Goal: Transaction & Acquisition: Purchase product/service

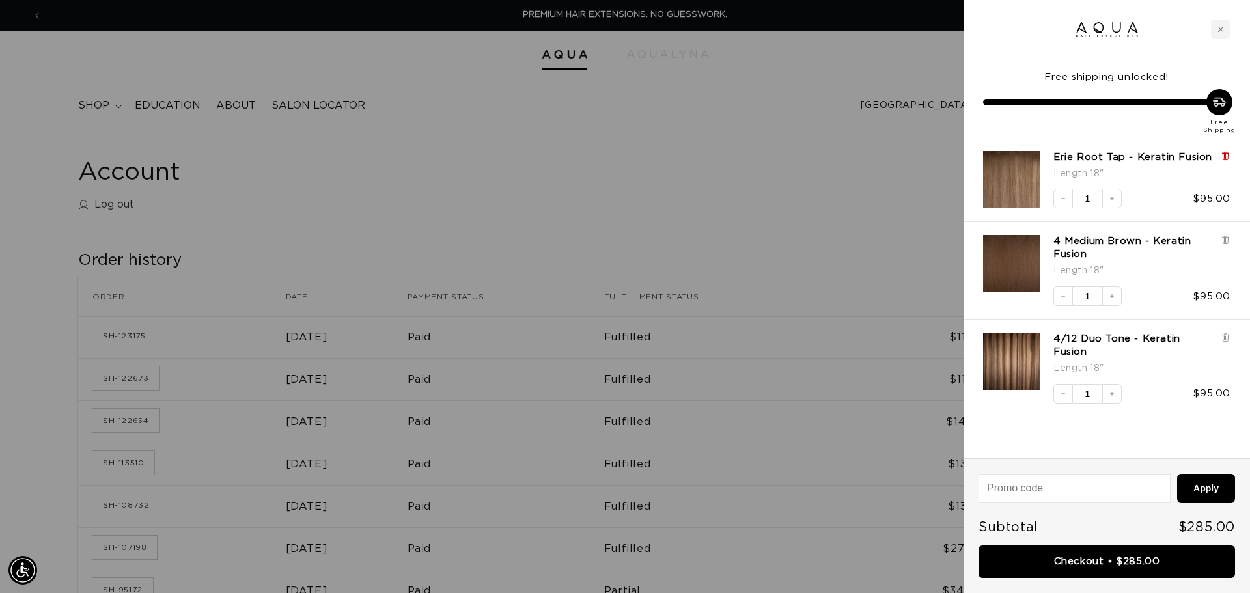
click at [1223, 156] on icon at bounding box center [1224, 156] width 5 height 7
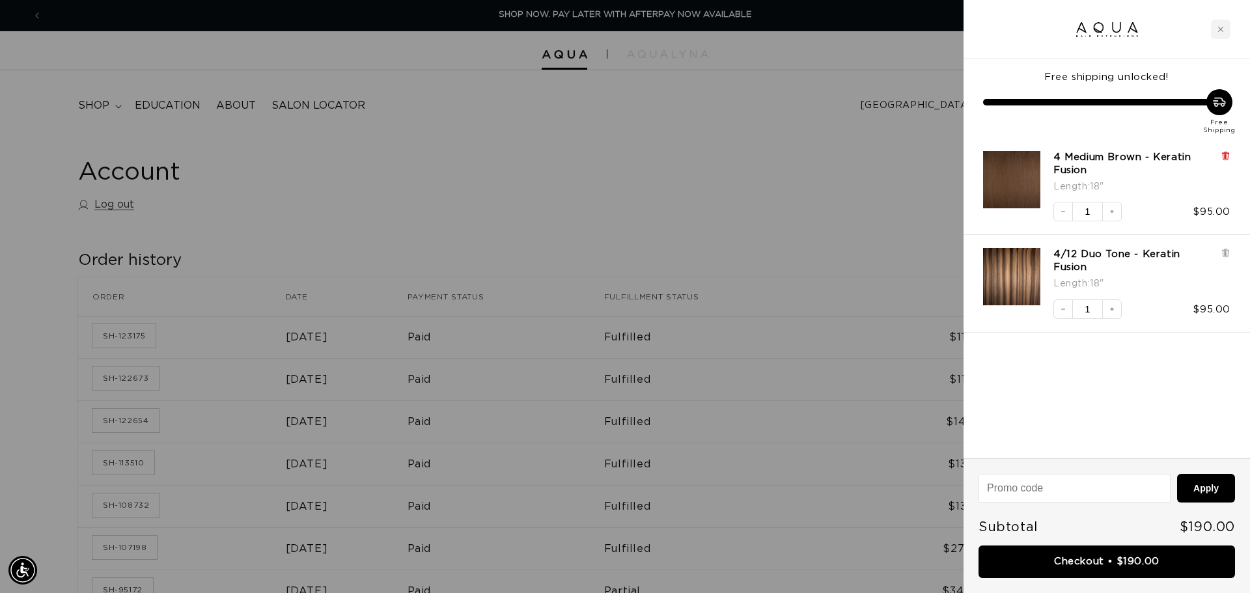
click at [1226, 157] on icon at bounding box center [1225, 155] width 3 height 7
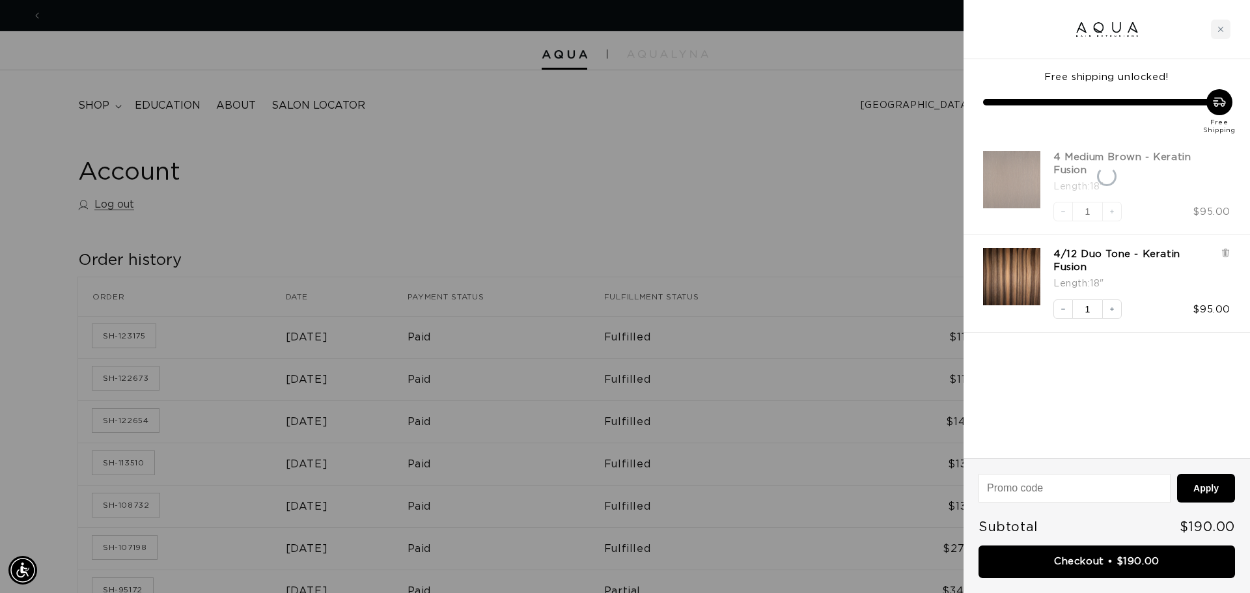
scroll to position [0, 2315]
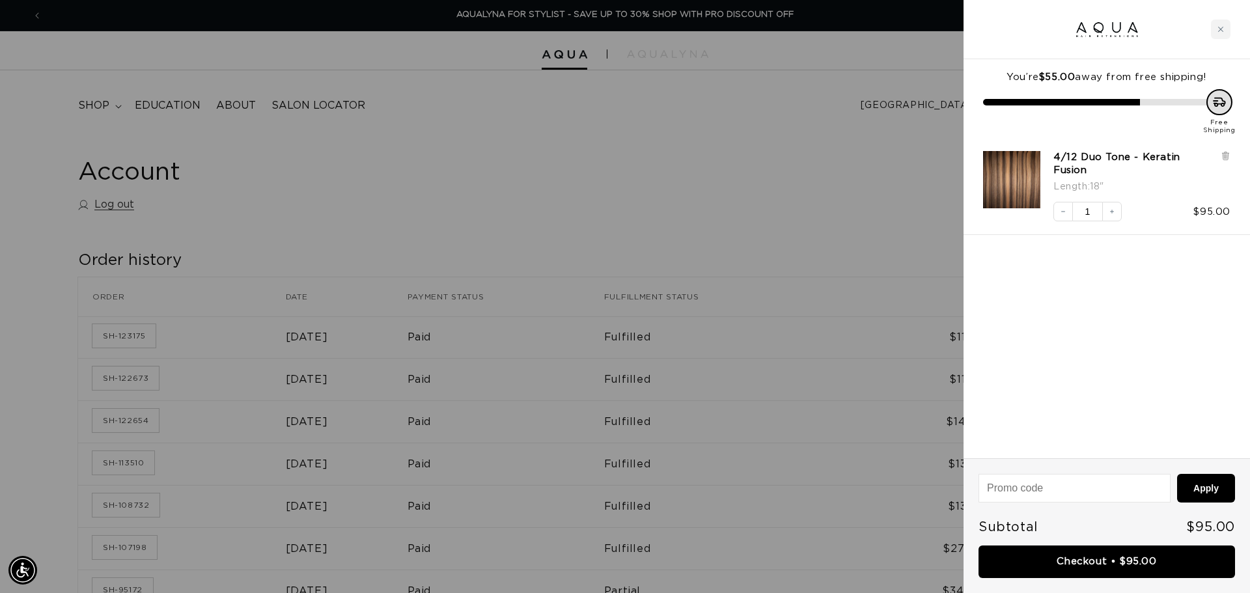
click at [1226, 157] on icon at bounding box center [1225, 155] width 3 height 7
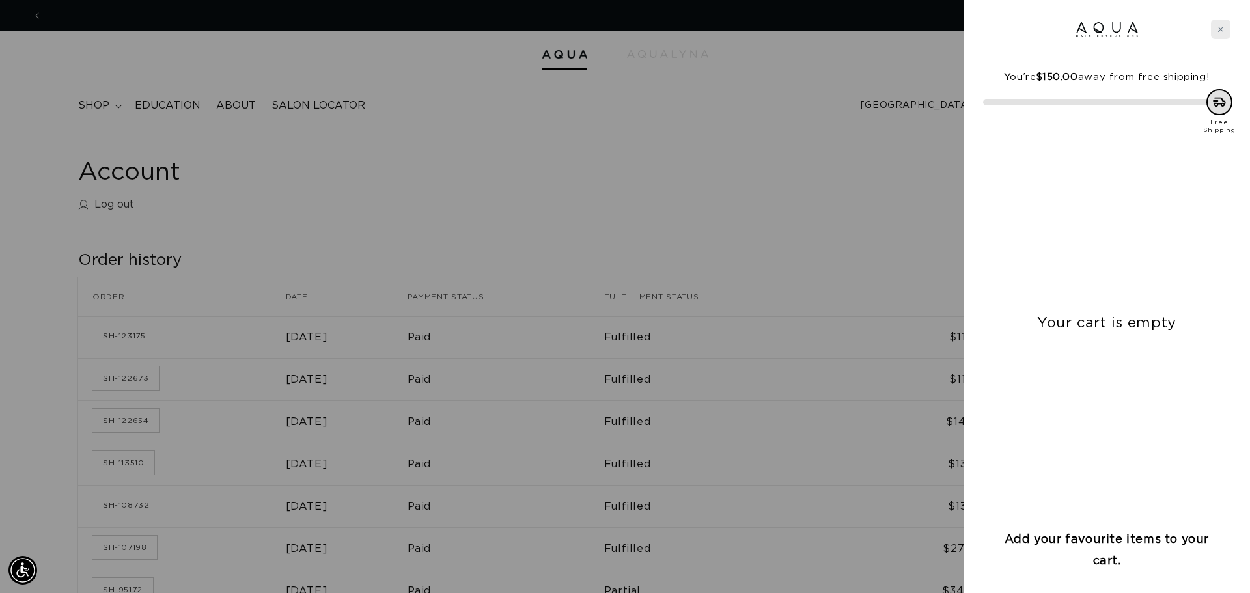
scroll to position [0, 0]
click at [1220, 30] on icon "Close cart" at bounding box center [1220, 29] width 5 height 5
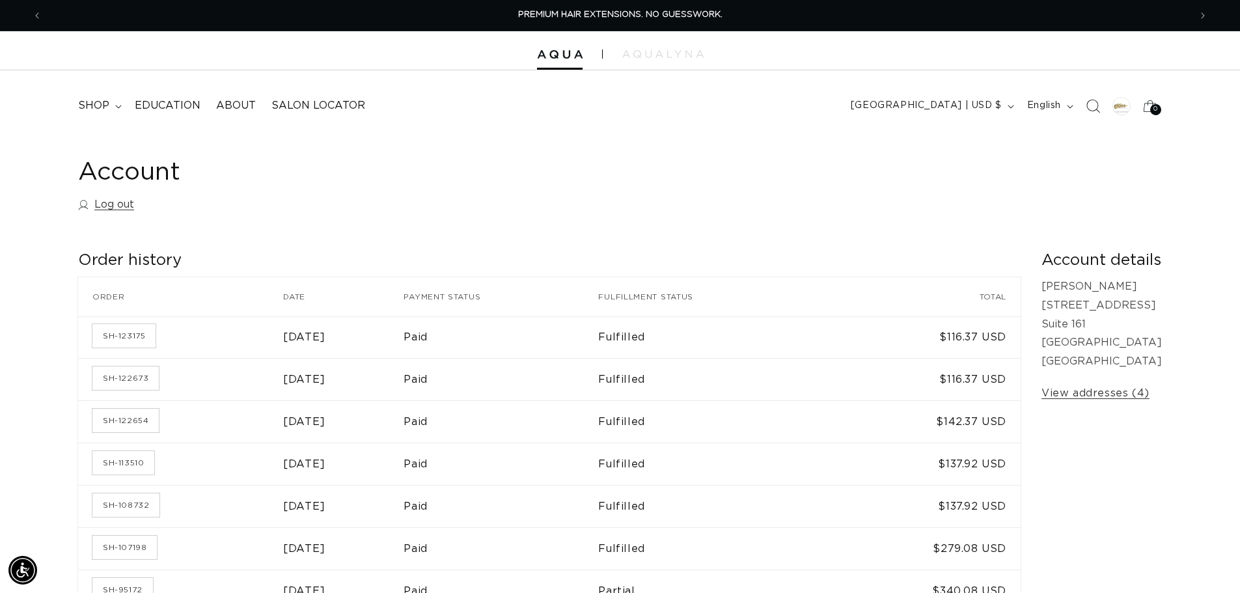
click at [1096, 100] on icon "Search" at bounding box center [1093, 106] width 14 height 14
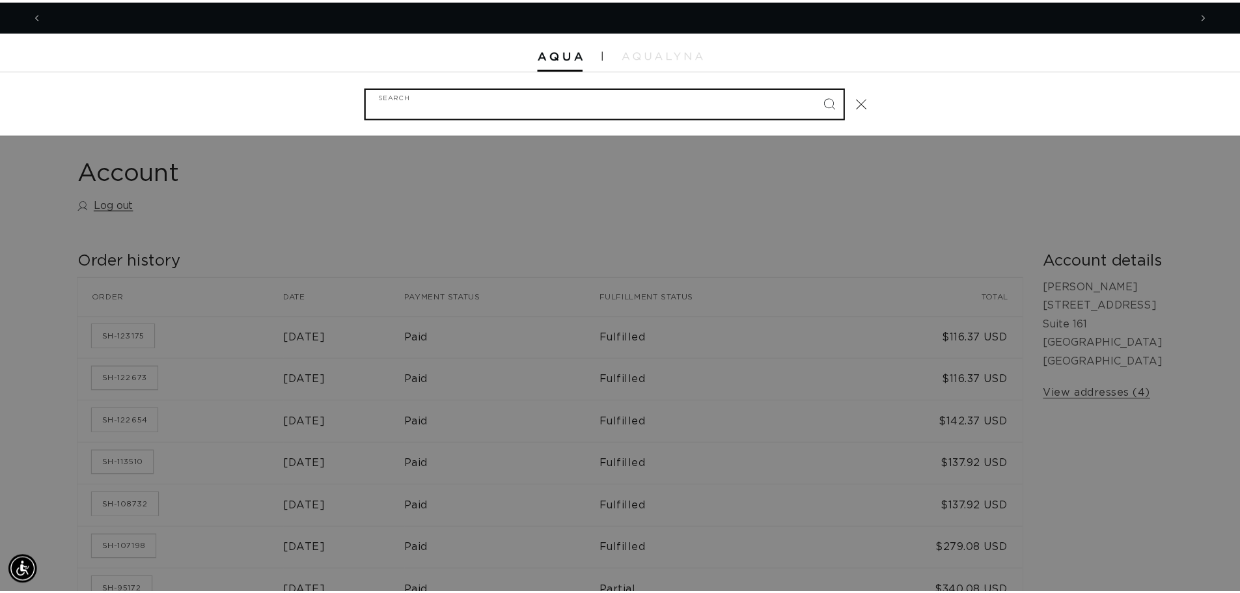
scroll to position [0, 1157]
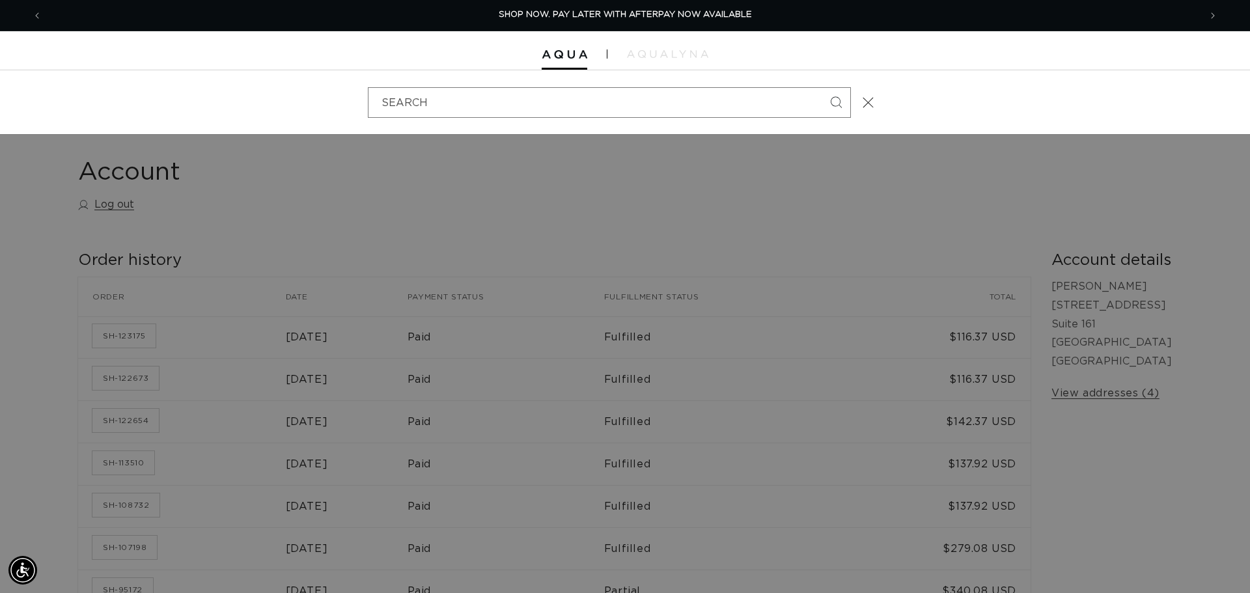
click at [0, 102] on div "Search" at bounding box center [0, 102] width 0 height 0
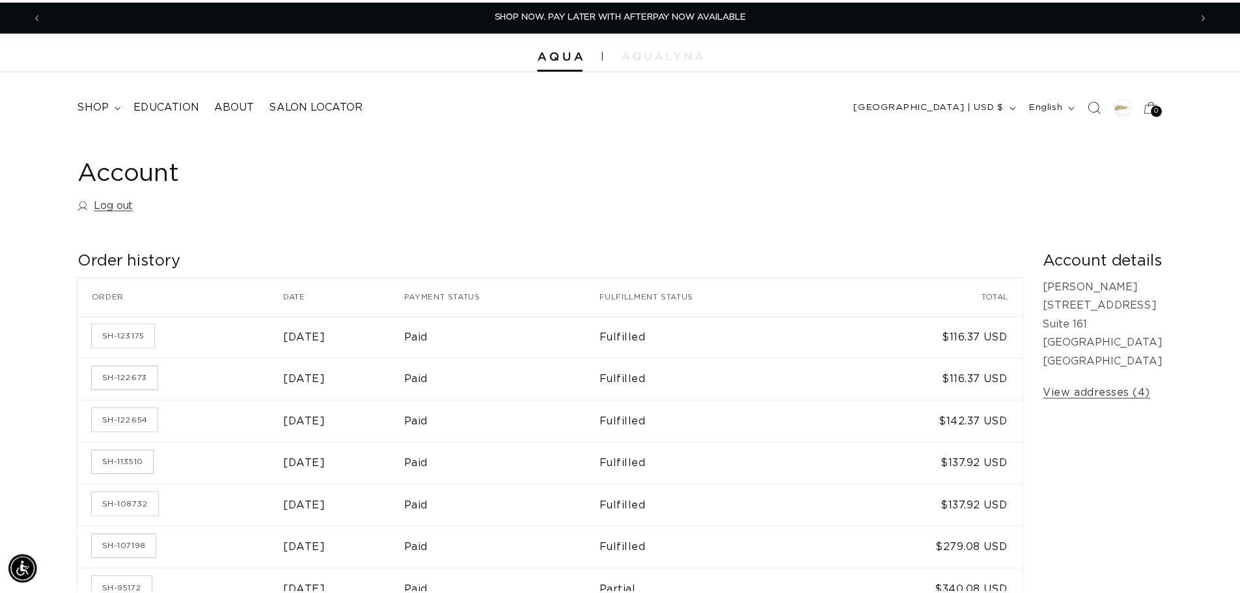
scroll to position [0, 1148]
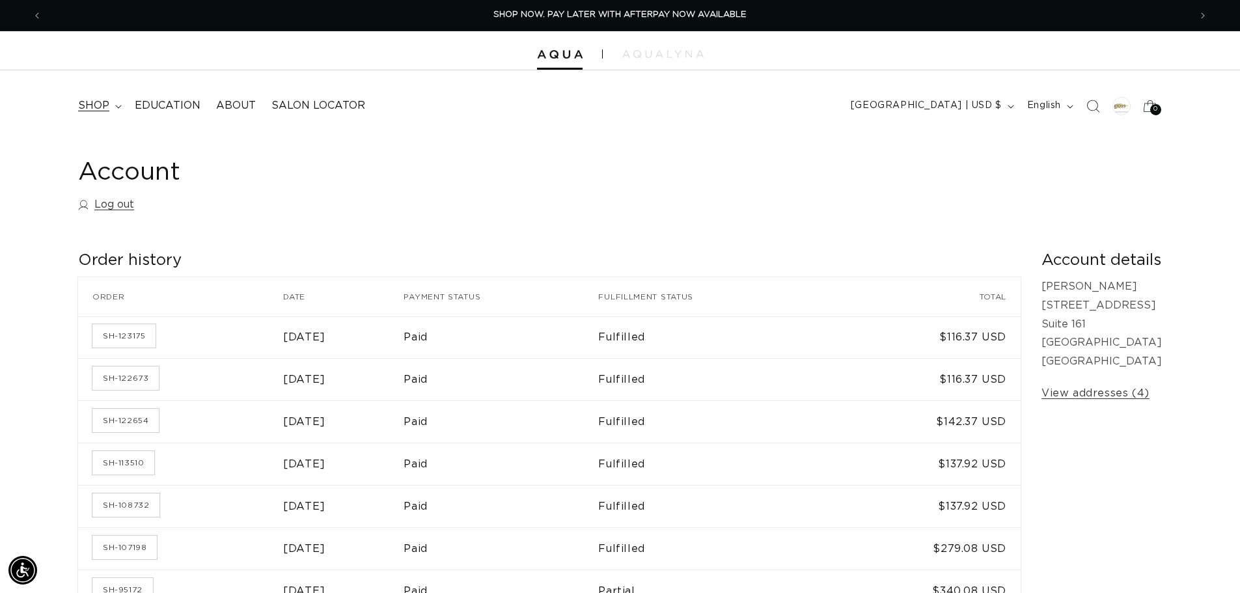
click at [107, 104] on span "shop" at bounding box center [93, 106] width 31 height 14
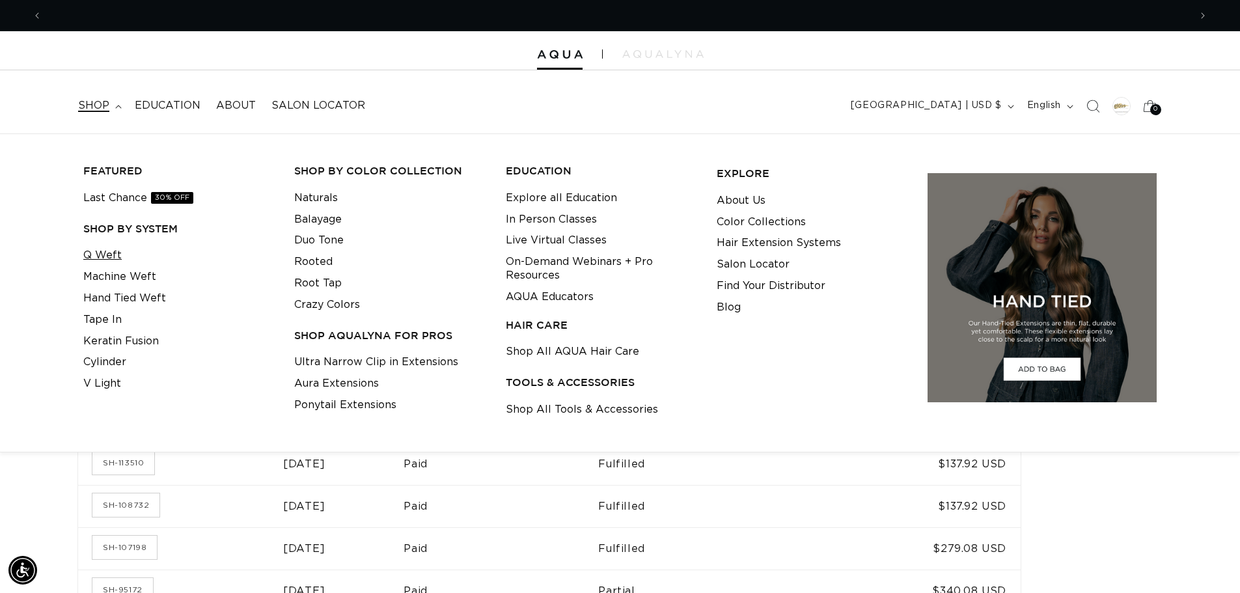
scroll to position [0, 2295]
click at [114, 252] on link "Q Weft" at bounding box center [102, 255] width 38 height 21
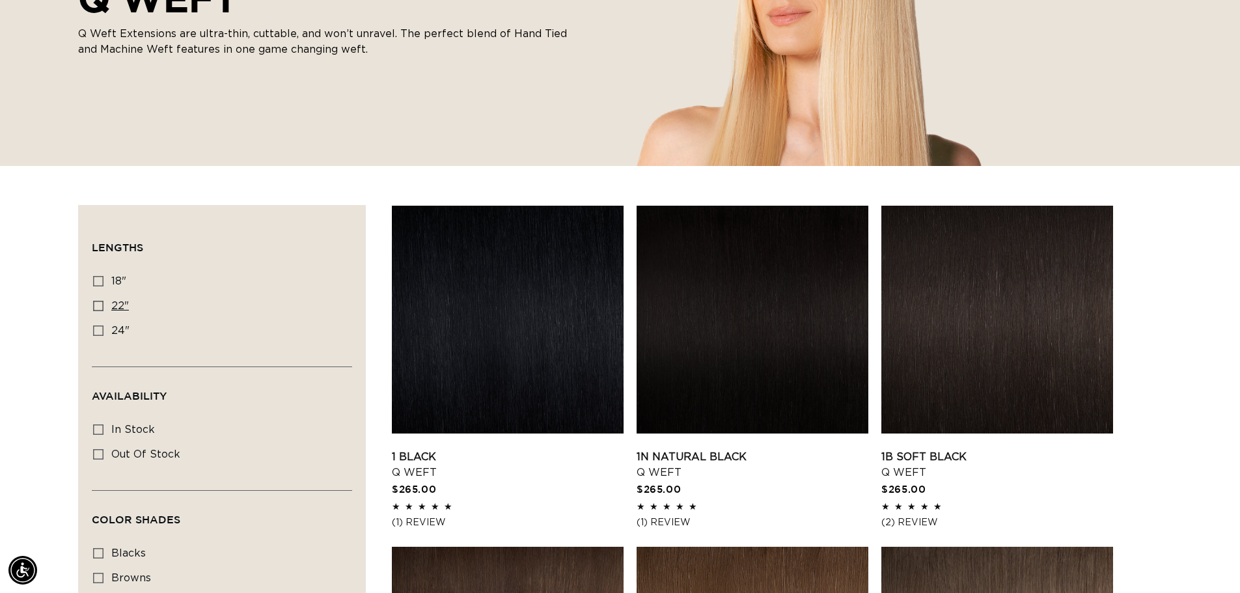
click at [93, 304] on icon at bounding box center [98, 306] width 10 height 10
click at [93, 304] on input "22" 22" (5 products)" at bounding box center [98, 306] width 10 height 10
checkbox input "true"
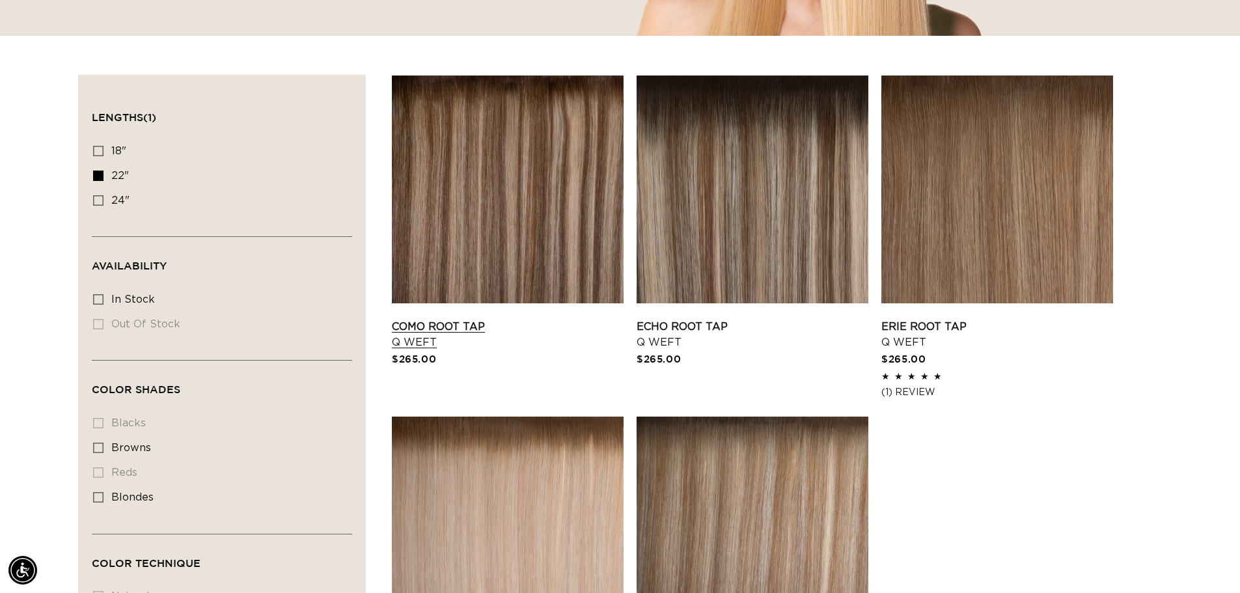
scroll to position [0, 1148]
click at [505, 319] on link "Como Root Tap Q Weft" at bounding box center [508, 334] width 232 height 31
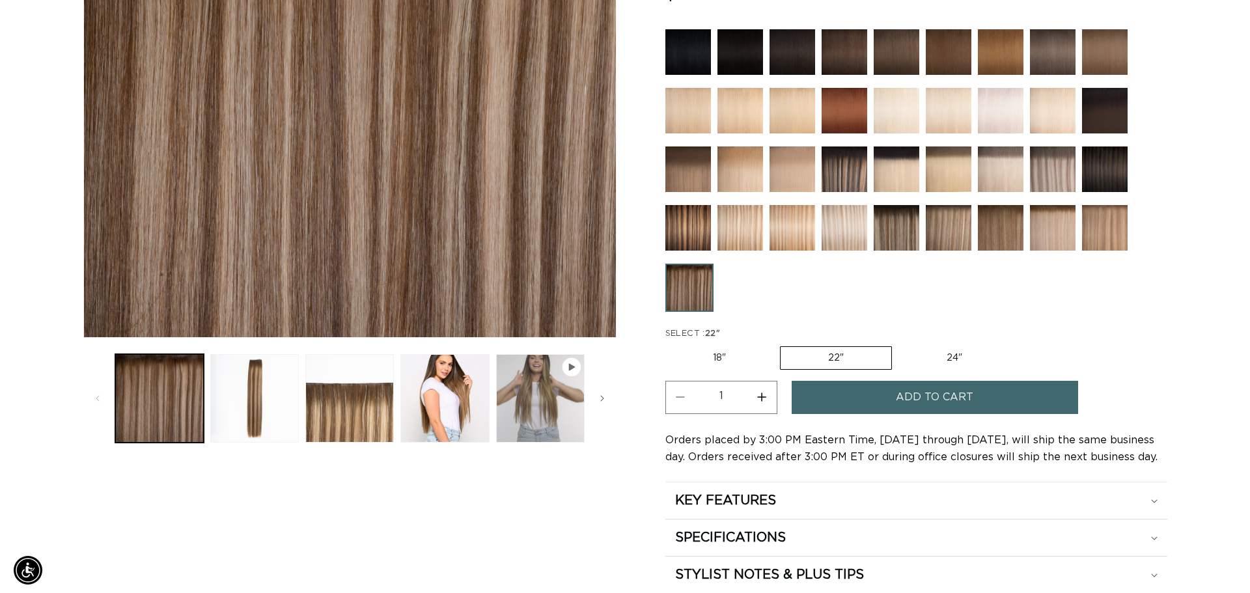
scroll to position [0, 2295]
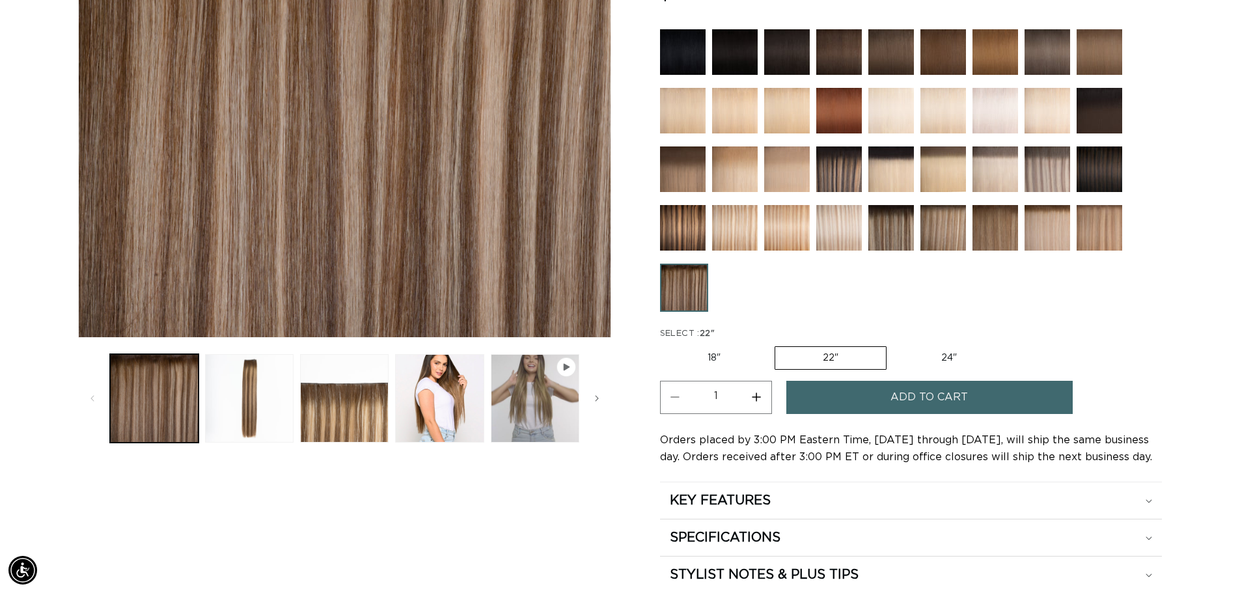
click at [976, 394] on button "Add to cart" at bounding box center [929, 397] width 286 height 33
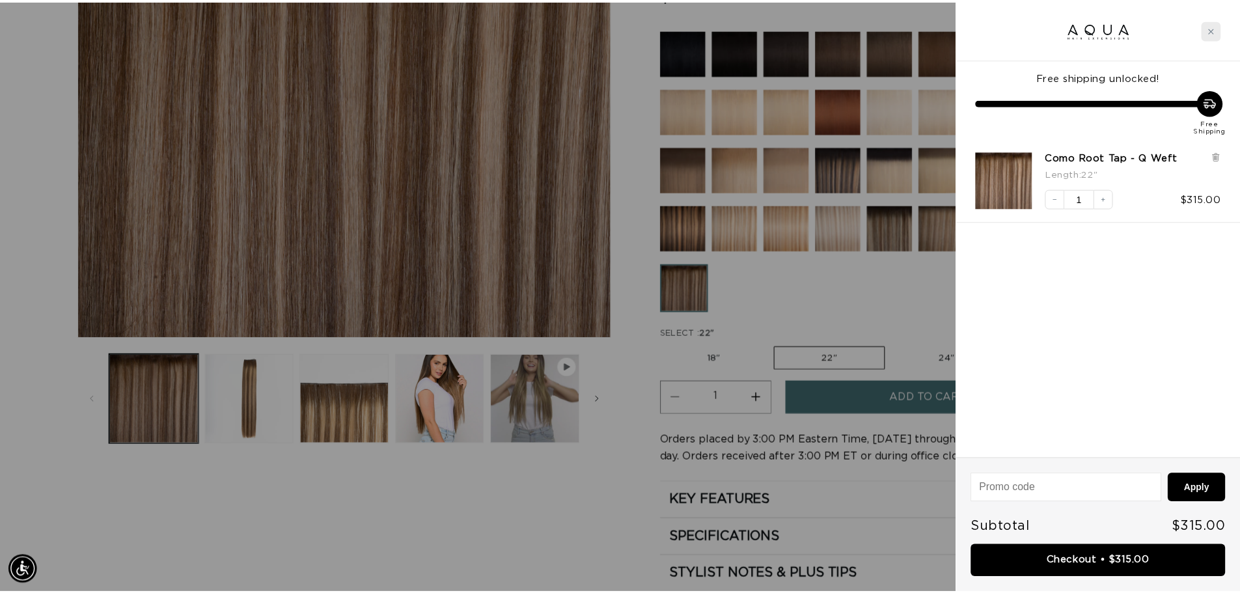
scroll to position [0, 1157]
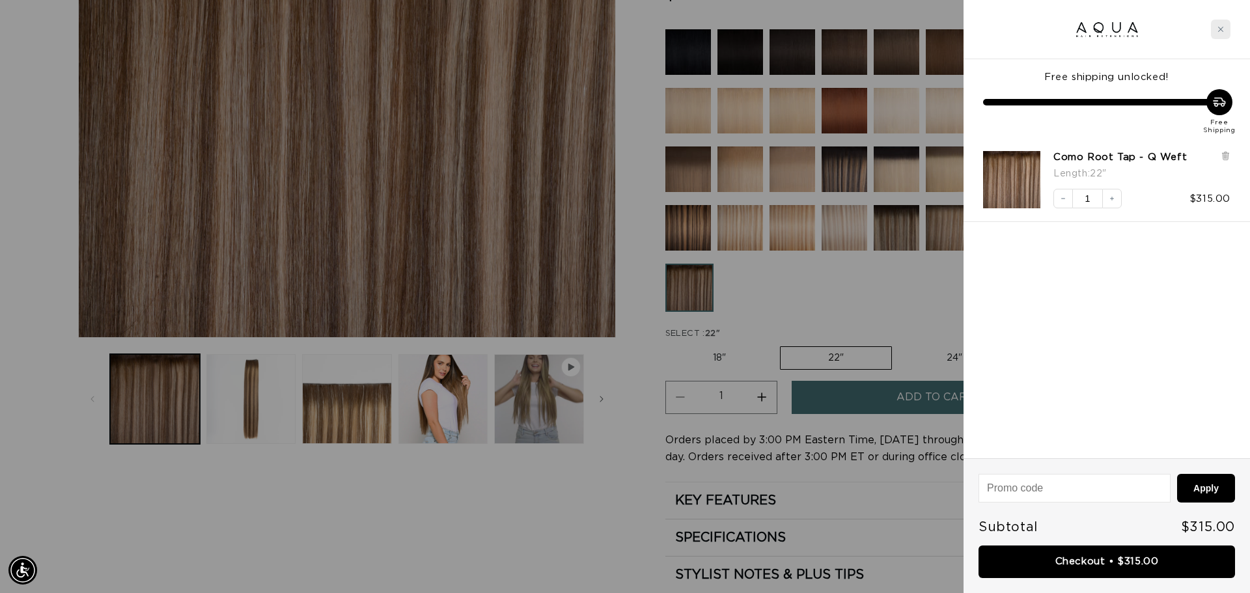
click at [1220, 25] on div "Close cart" at bounding box center [1221, 30] width 20 height 20
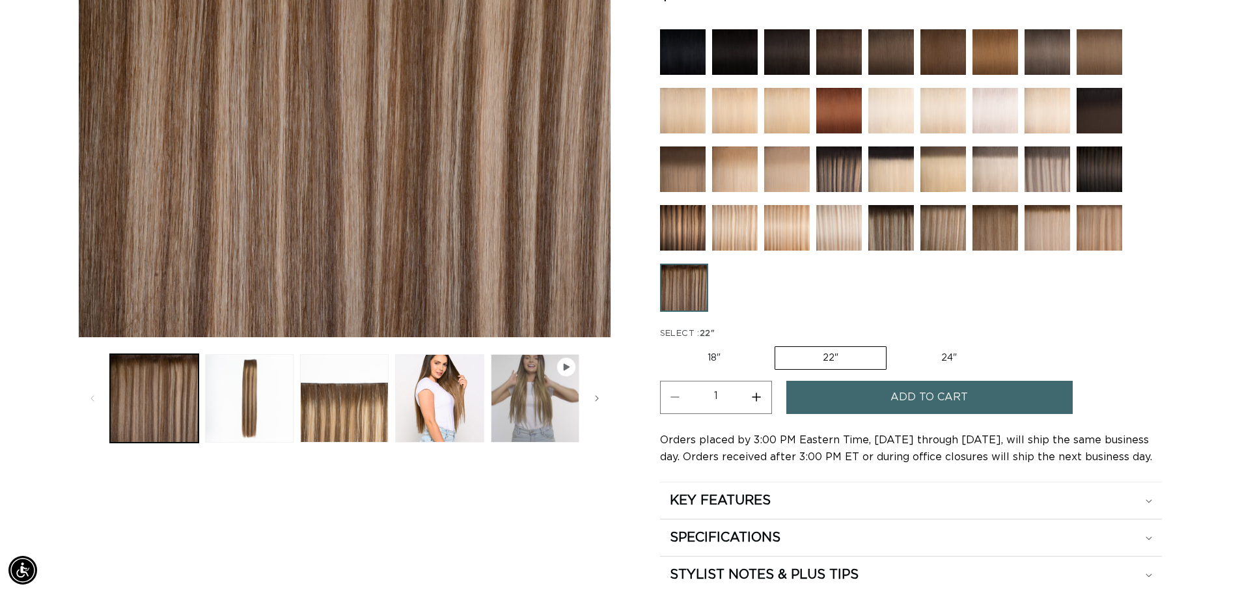
scroll to position [0, 2295]
click at [946, 246] on img at bounding box center [943, 228] width 46 height 46
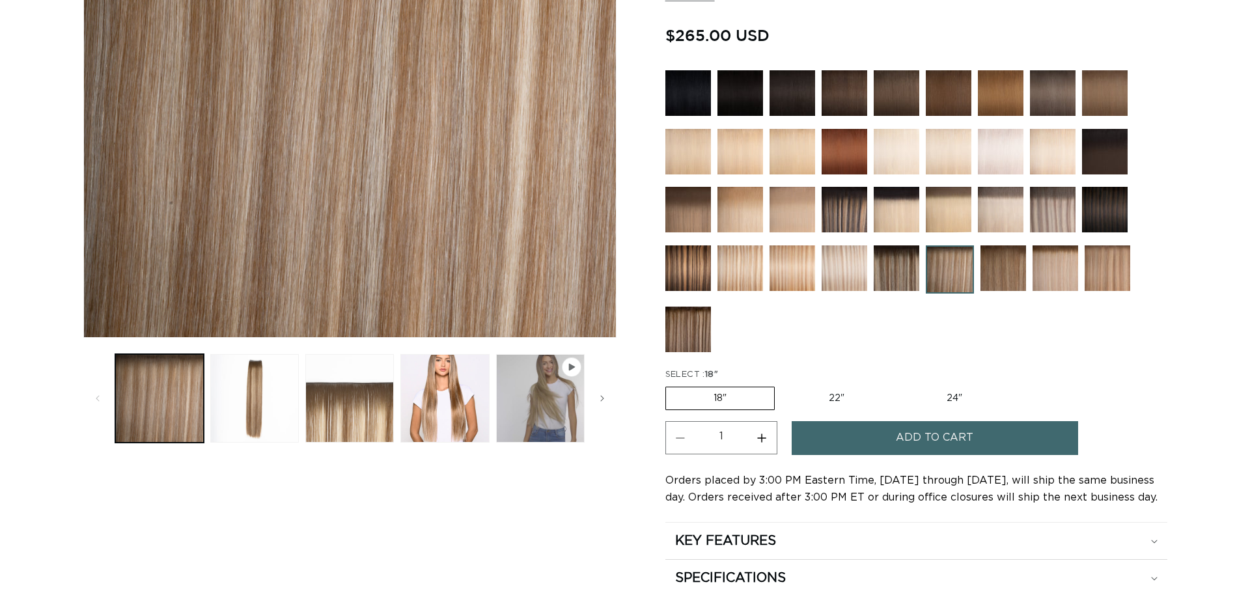
scroll to position [0, 1148]
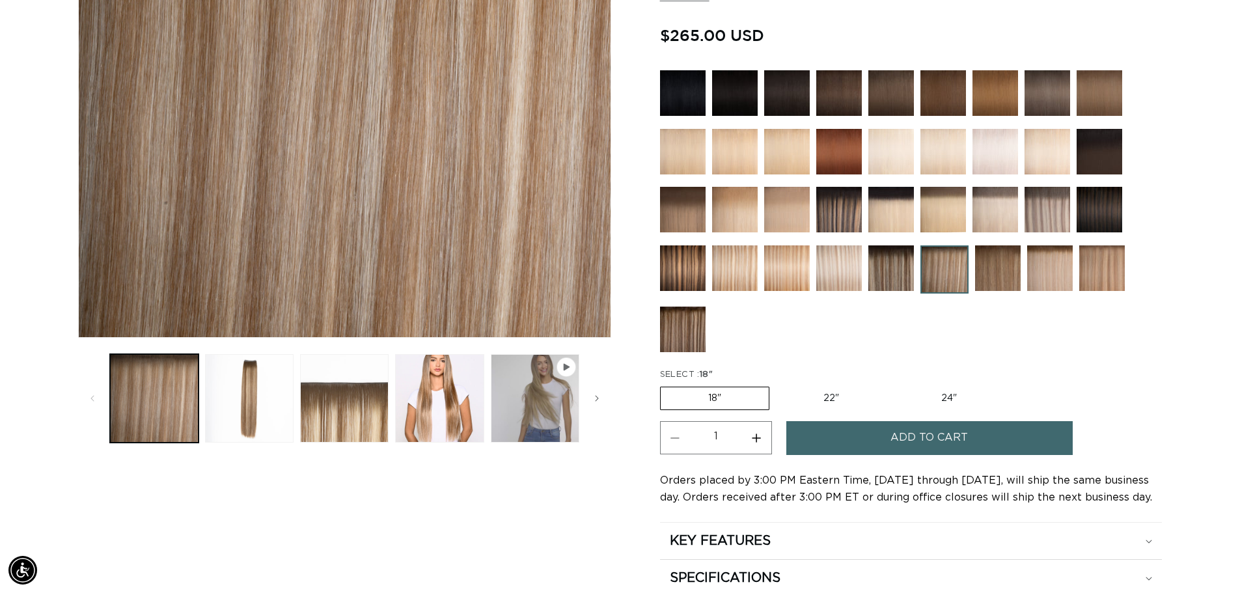
click at [838, 399] on label "22" Variant sold out or unavailable" at bounding box center [831, 398] width 111 height 22
click at [777, 385] on input "22" Variant sold out or unavailable" at bounding box center [776, 384] width 1 height 1
radio input "true"
click at [868, 438] on button "Add to cart" at bounding box center [929, 437] width 286 height 33
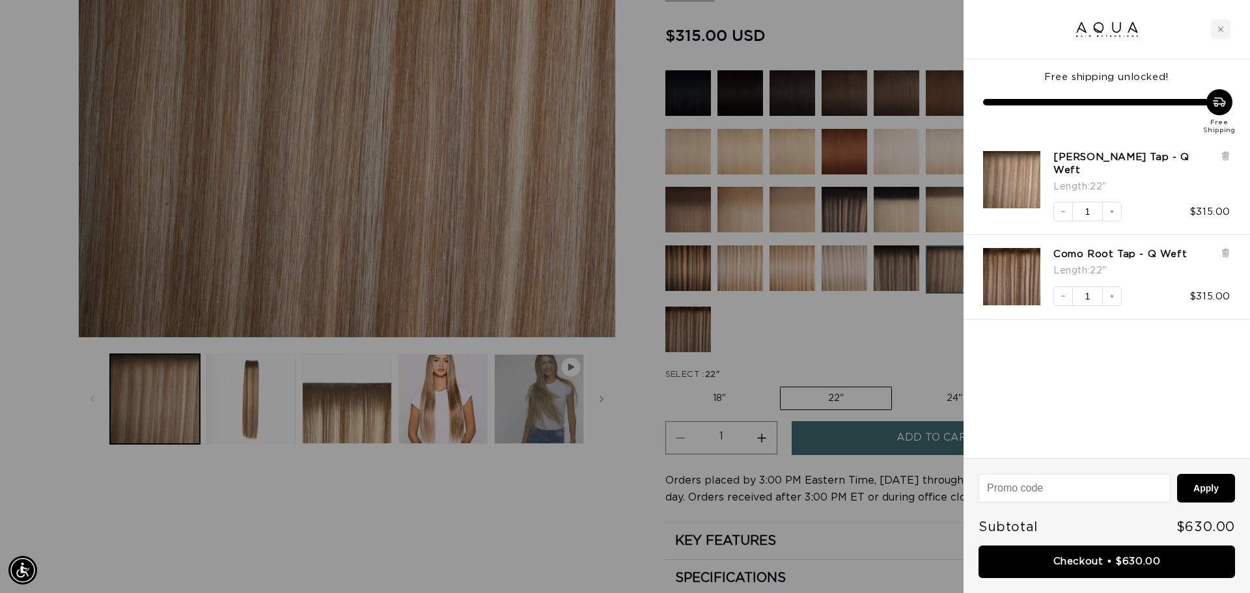
click at [883, 361] on div at bounding box center [625, 296] width 1250 height 593
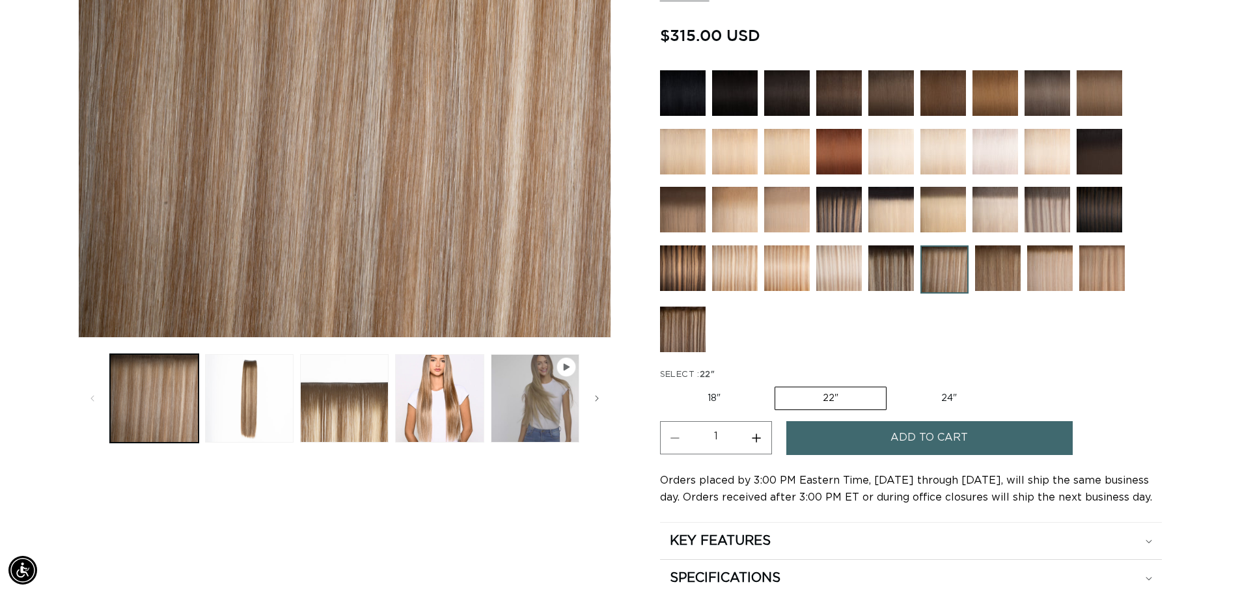
click at [876, 89] on img at bounding box center [891, 93] width 46 height 46
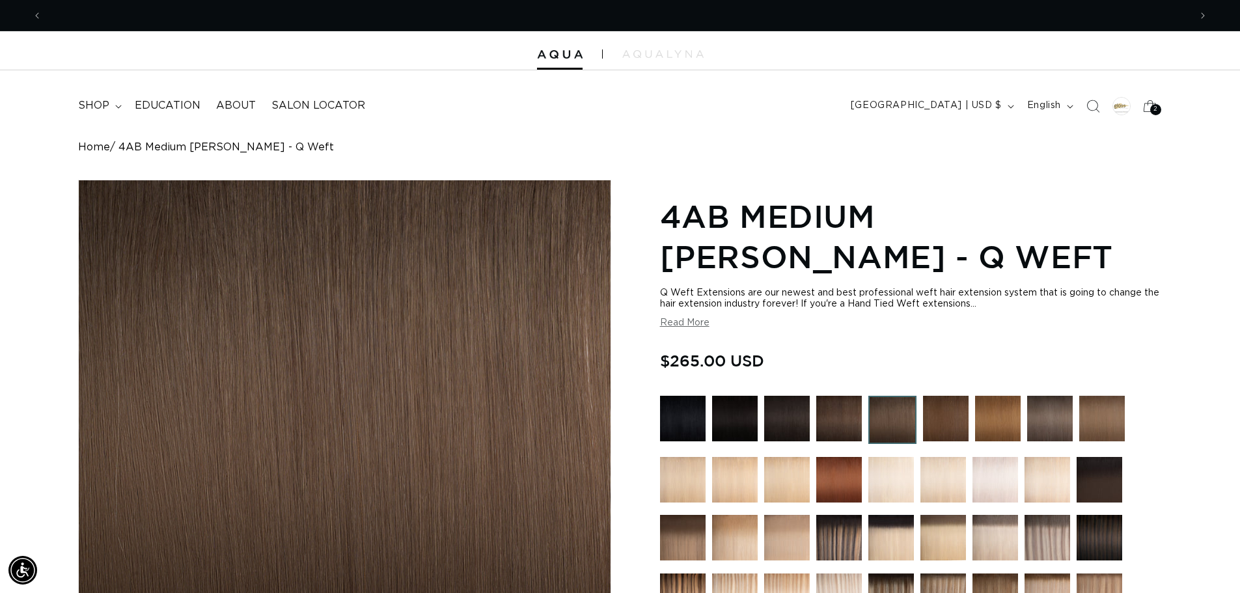
scroll to position [0, 1148]
click at [845, 421] on img at bounding box center [839, 419] width 46 height 46
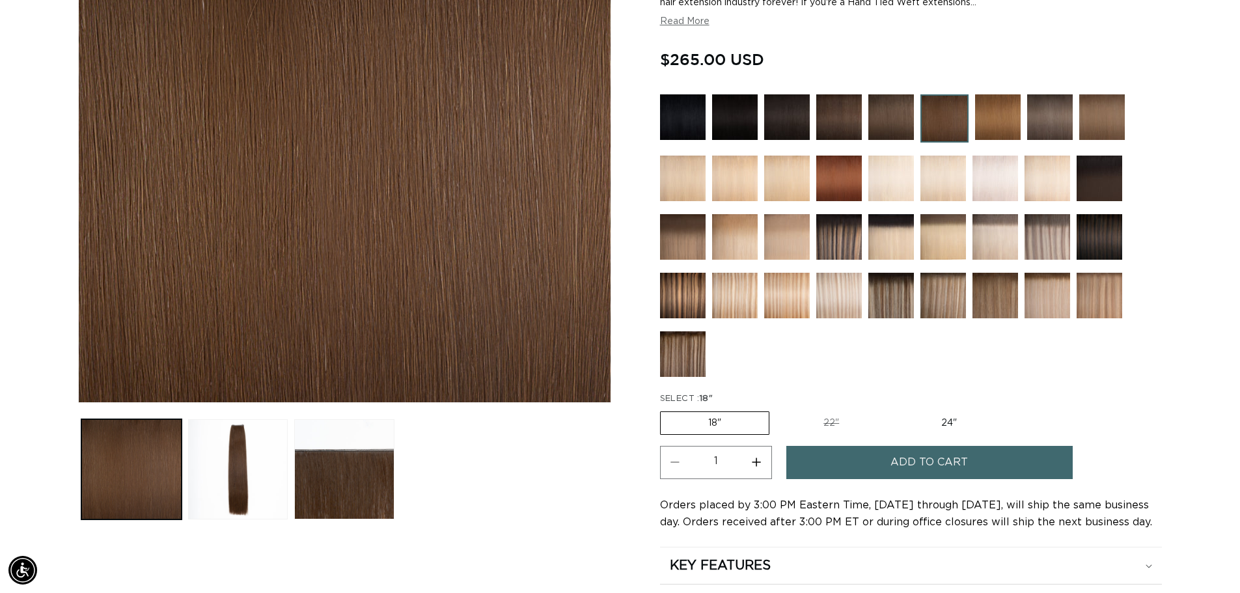
scroll to position [0, 1148]
click at [1043, 124] on img at bounding box center [1050, 117] width 46 height 46
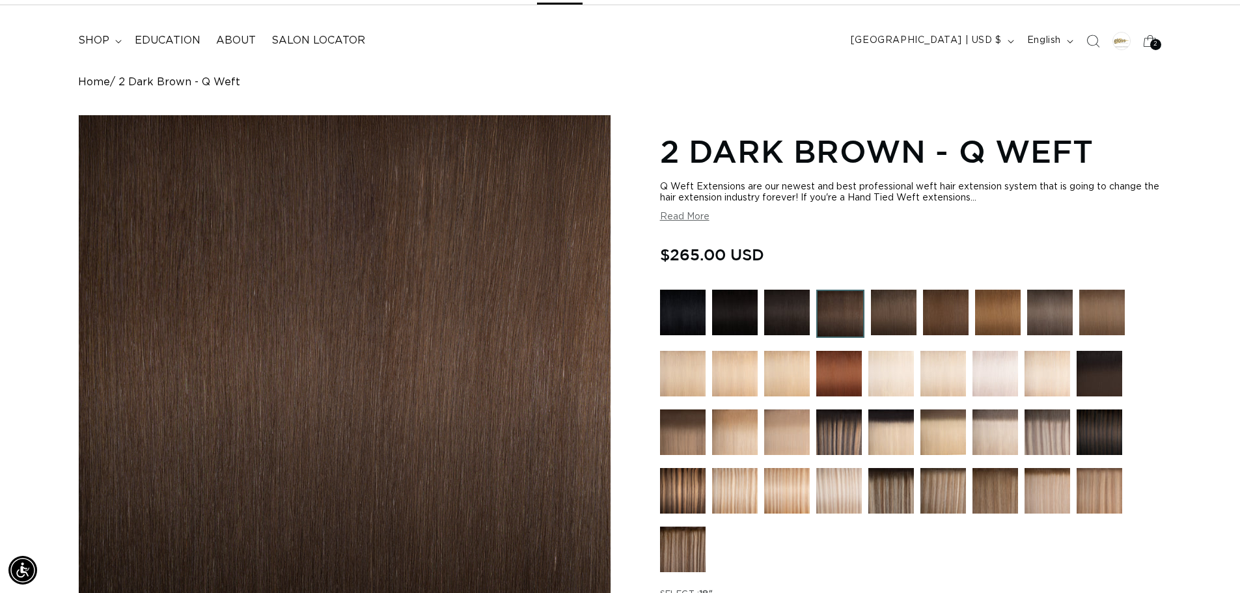
click at [695, 439] on img at bounding box center [683, 432] width 46 height 46
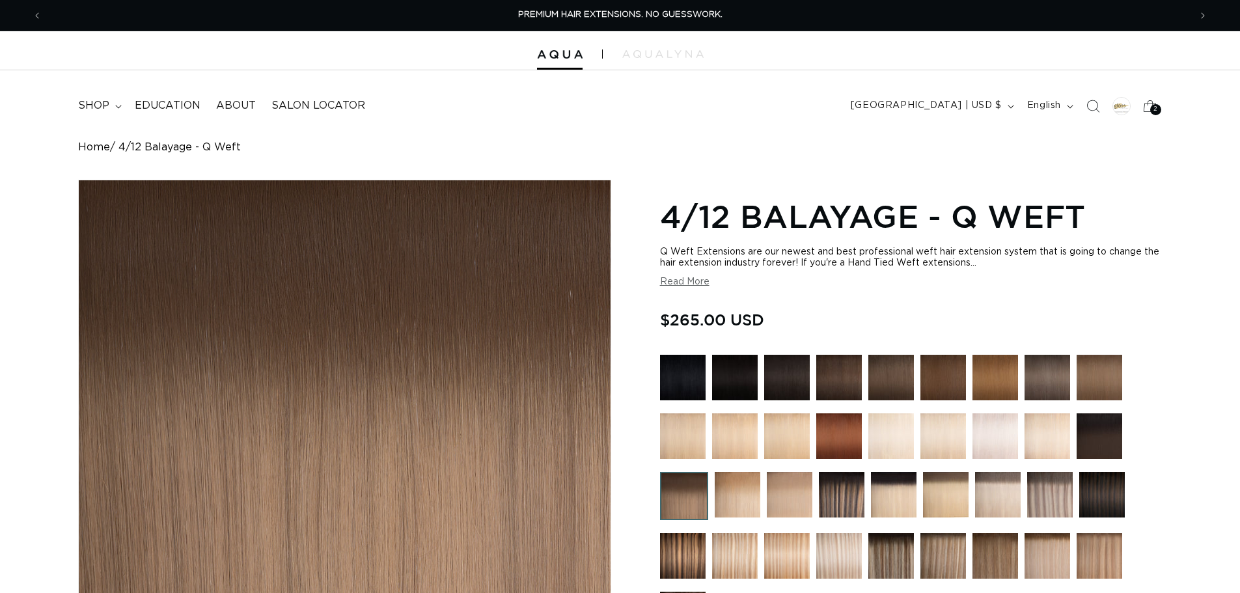
click at [990, 533] on img at bounding box center [995, 556] width 46 height 46
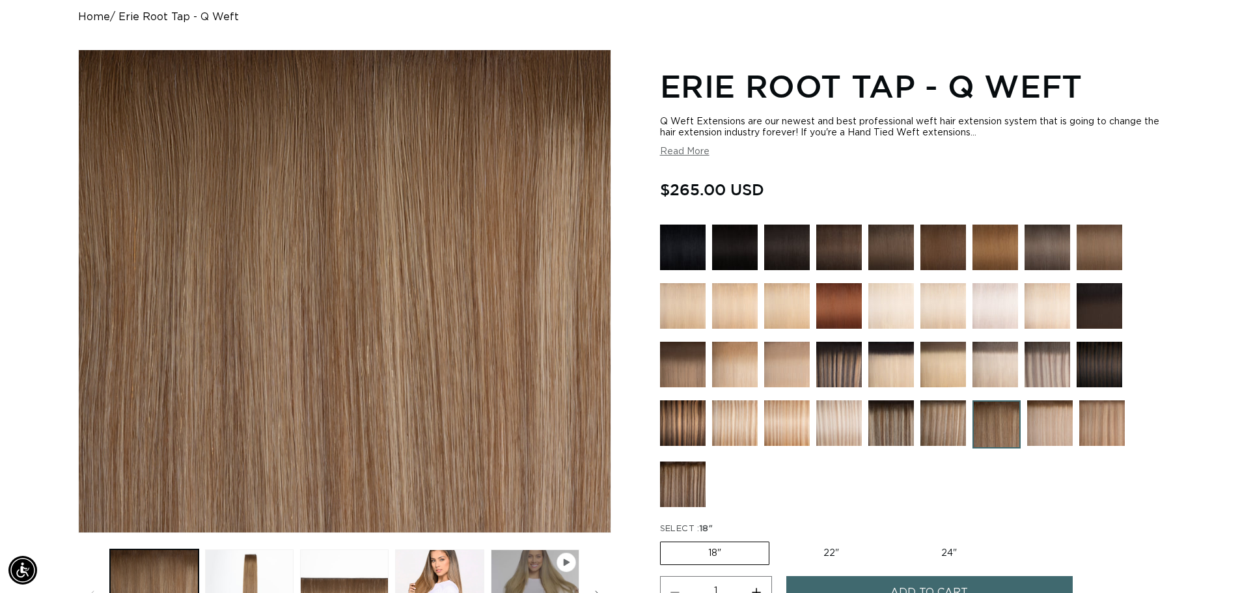
scroll to position [0, 1148]
